Goal: Navigation & Orientation: Find specific page/section

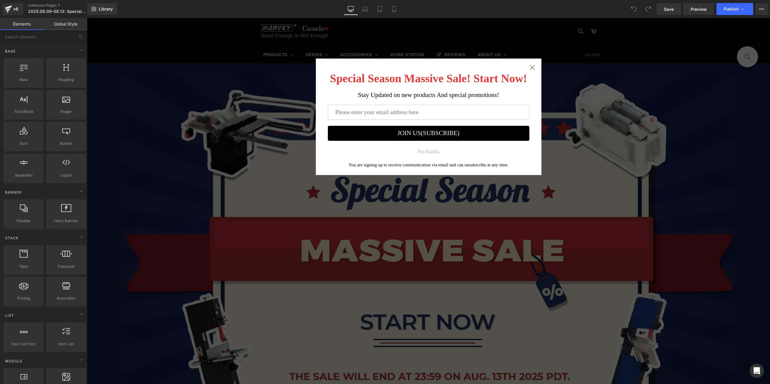
click at [533, 63] on div "Special Season Massive Sale! Start Now! Stay Updated on new products And specia…" at bounding box center [428, 117] width 225 height 117
click at [531, 66] on icon "Close widget" at bounding box center [531, 67] width 5 height 5
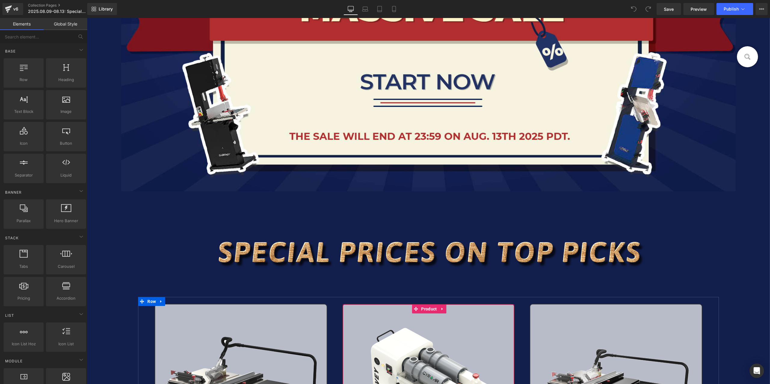
scroll to position [90, 0]
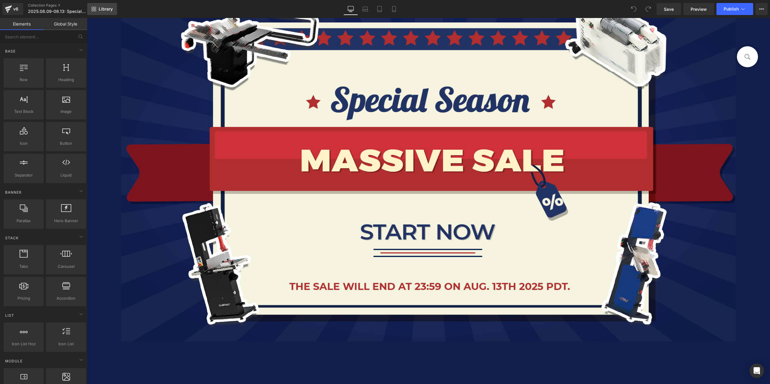
click at [109, 8] on span "Library" at bounding box center [106, 8] width 14 height 5
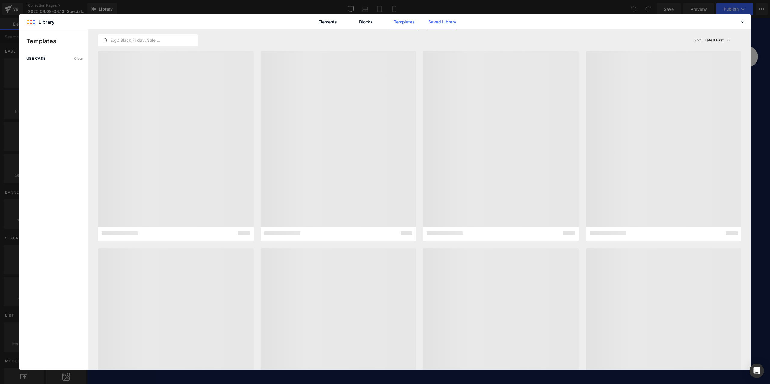
click at [442, 21] on link "Saved Library" at bounding box center [442, 21] width 29 height 15
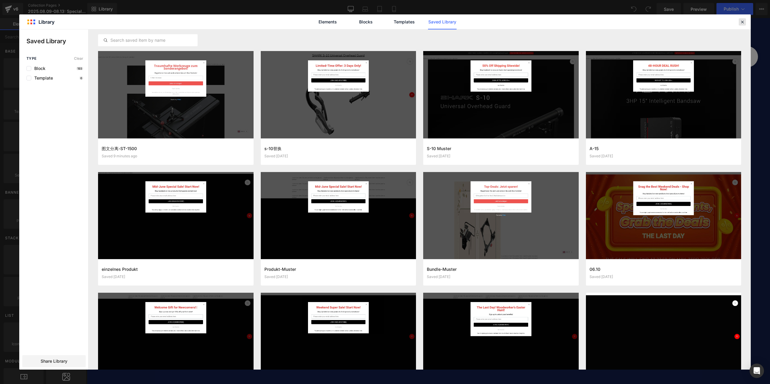
click at [742, 23] on icon at bounding box center [741, 21] width 5 height 5
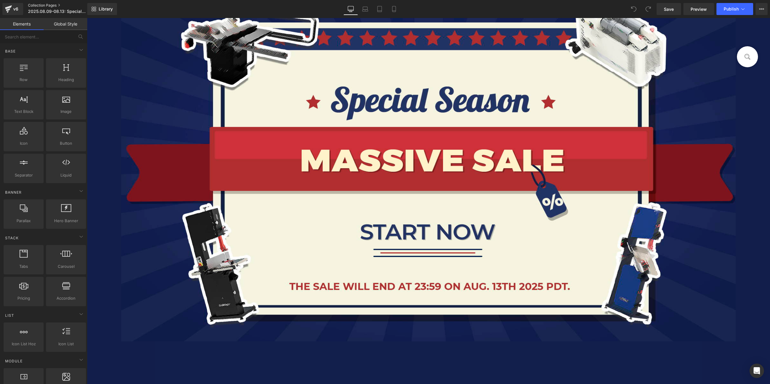
click at [42, 3] on link "Collection Pages" at bounding box center [62, 5] width 69 height 5
